Goal: Task Accomplishment & Management: Complete application form

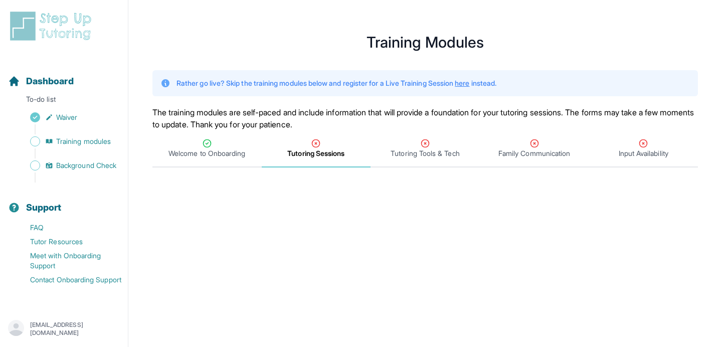
scroll to position [42, 0]
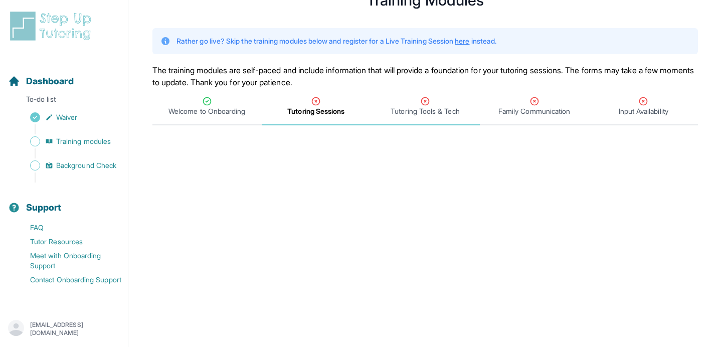
click at [416, 113] on span "Tutoring Tools & Tech" at bounding box center [425, 111] width 69 height 10
click at [341, 111] on span "Tutoring Sessions" at bounding box center [315, 111] width 57 height 10
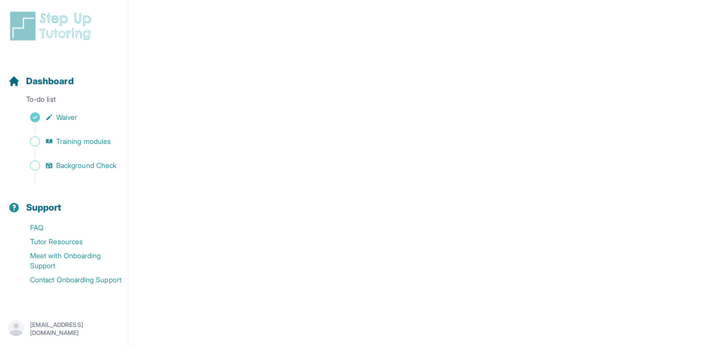
scroll to position [470, 0]
click at [71, 135] on link "Training modules" at bounding box center [68, 141] width 120 height 14
click at [83, 145] on span "Training modules" at bounding box center [83, 141] width 55 height 10
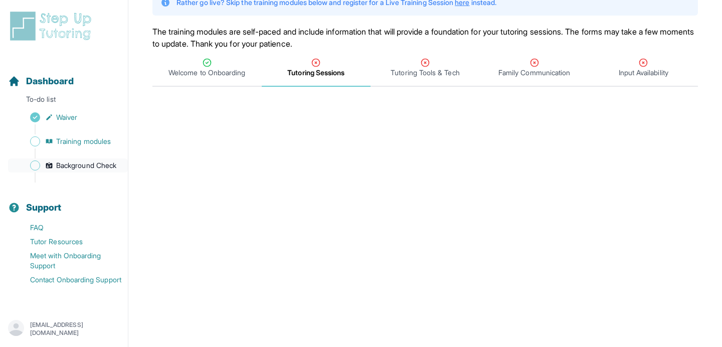
scroll to position [0, 0]
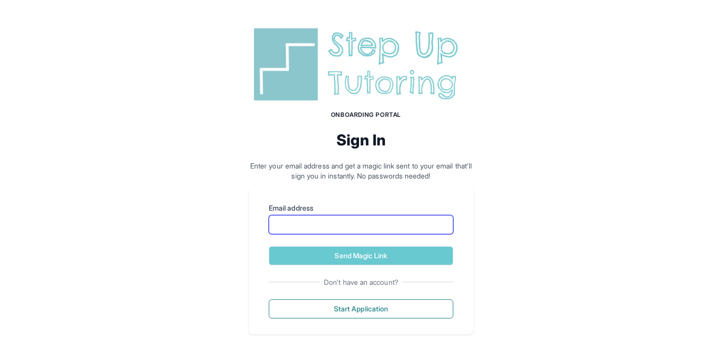
click at [344, 223] on input "Email address" at bounding box center [361, 224] width 185 height 19
type input "**********"
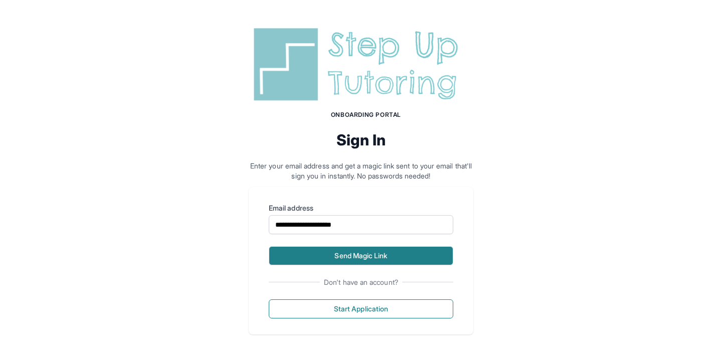
click at [367, 257] on button "Send Magic Link" at bounding box center [361, 255] width 185 height 19
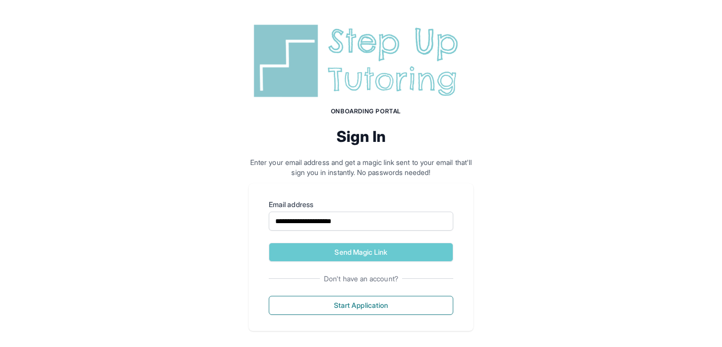
scroll to position [58, 0]
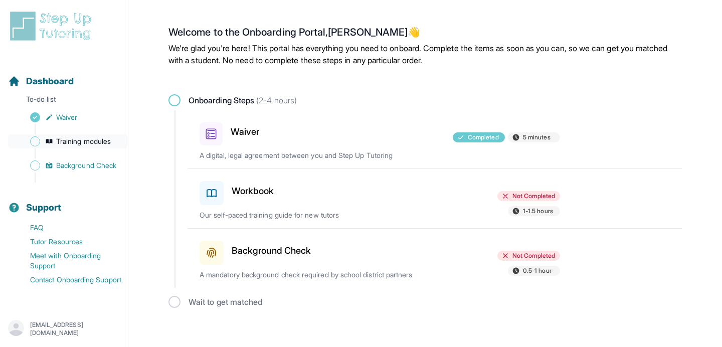
click at [99, 140] on span "Training modules" at bounding box center [83, 141] width 55 height 10
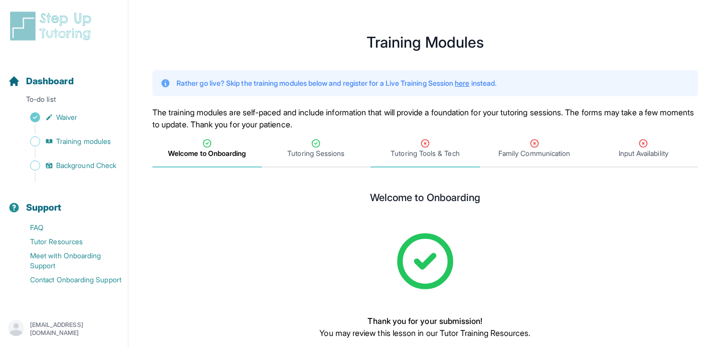
click at [431, 146] on div "Tutoring Tools & Tech" at bounding box center [425, 148] width 105 height 20
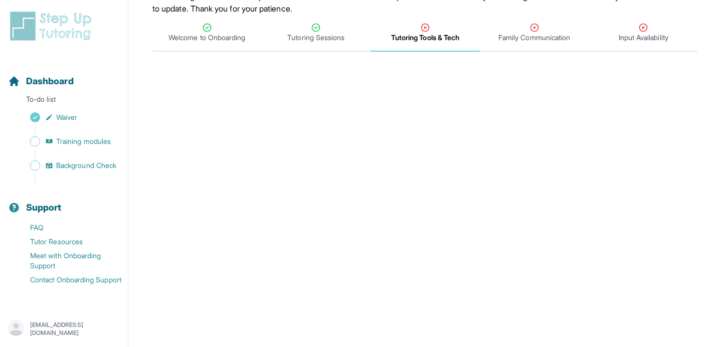
scroll to position [86, 0]
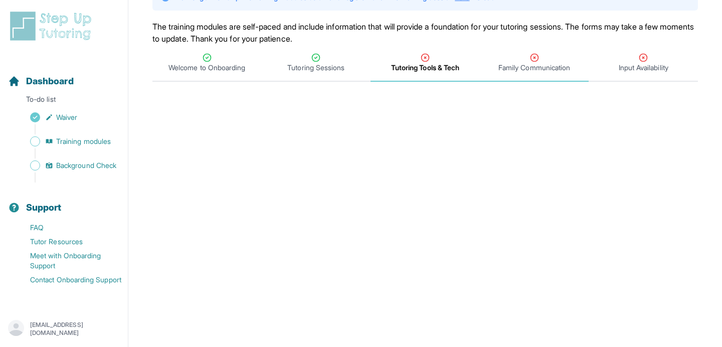
click at [489, 63] on div "Family Communication" at bounding box center [534, 63] width 105 height 20
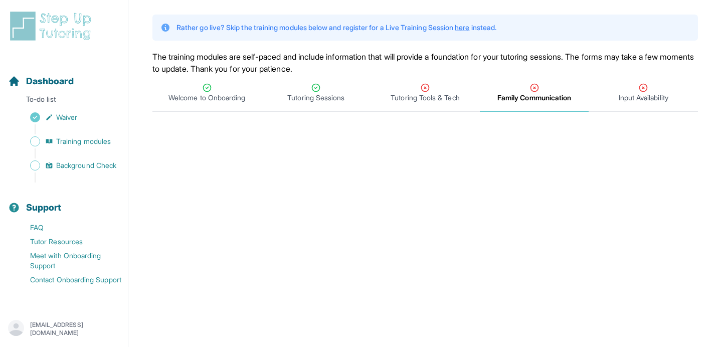
scroll to position [40, 0]
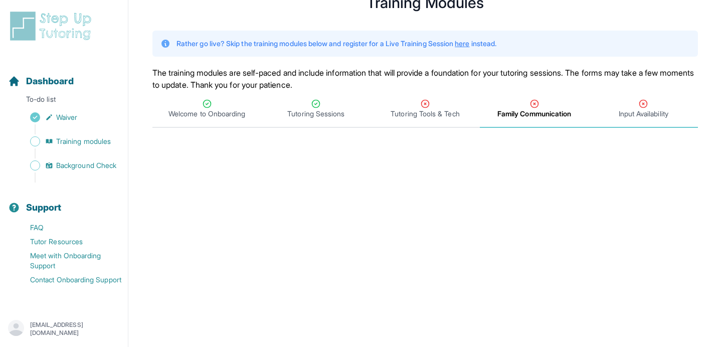
click at [633, 111] on span "Input Availability" at bounding box center [644, 114] width 50 height 10
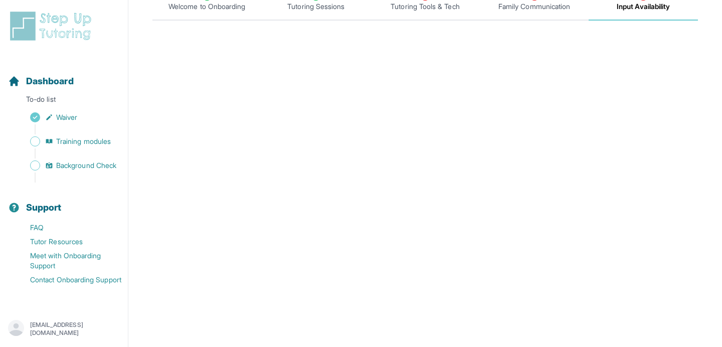
scroll to position [0, 0]
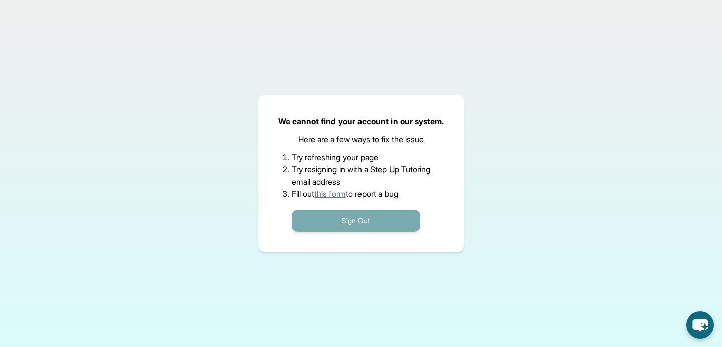
click at [344, 222] on button "Sign Out" at bounding box center [356, 221] width 128 height 22
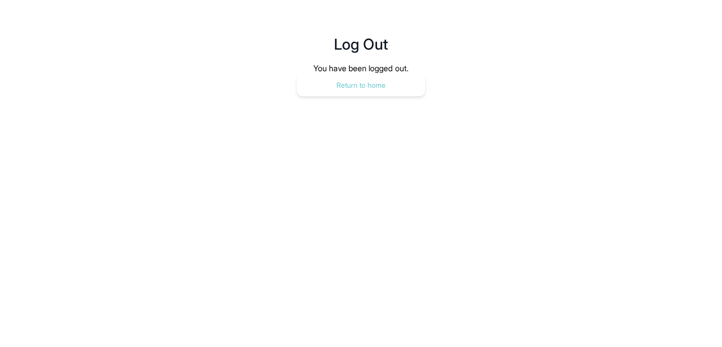
click at [366, 90] on button "Return to home" at bounding box center [361, 85] width 128 height 22
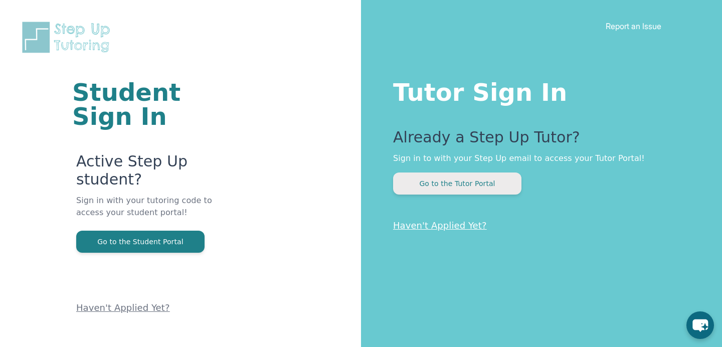
click at [434, 190] on button "Go to the Tutor Portal" at bounding box center [457, 184] width 128 height 22
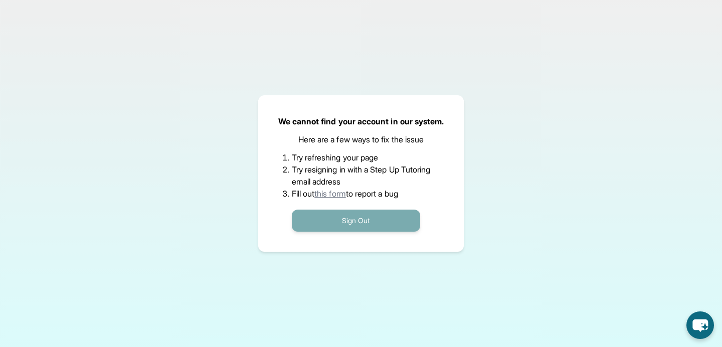
click at [374, 226] on button "Sign Out" at bounding box center [356, 221] width 128 height 22
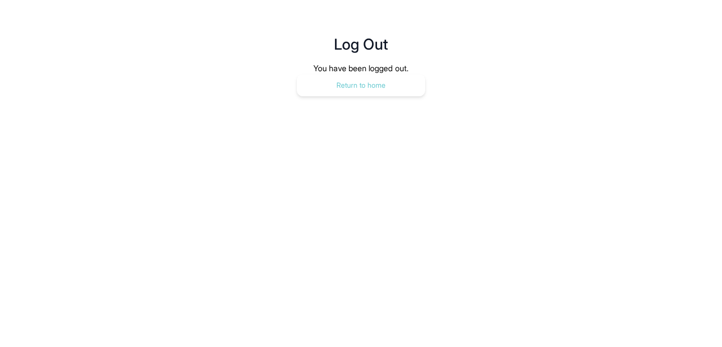
click at [379, 91] on button "Return to home" at bounding box center [361, 85] width 128 height 22
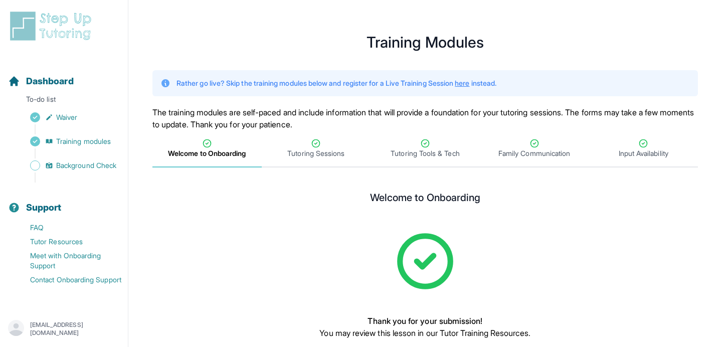
scroll to position [62, 0]
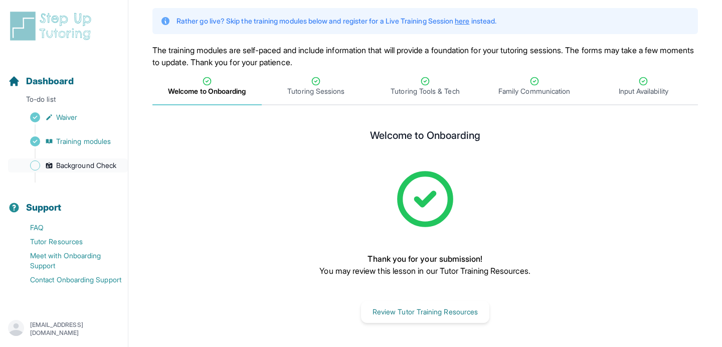
click at [88, 163] on span "Background Check" at bounding box center [86, 165] width 60 height 10
